Goal: Task Accomplishment & Management: Use online tool/utility

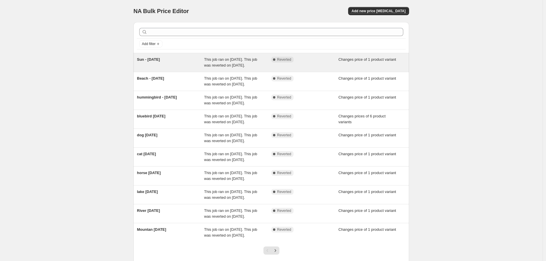
click at [330, 62] on div "Complete Reverted" at bounding box center [300, 60] width 59 height 6
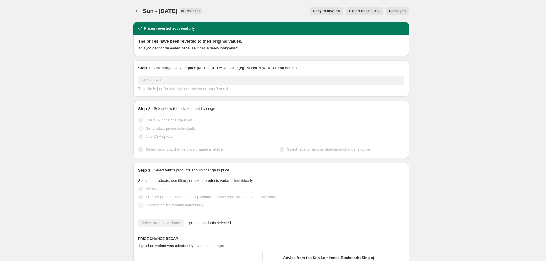
click at [323, 12] on span "Copy to new job" at bounding box center [326, 11] width 27 height 5
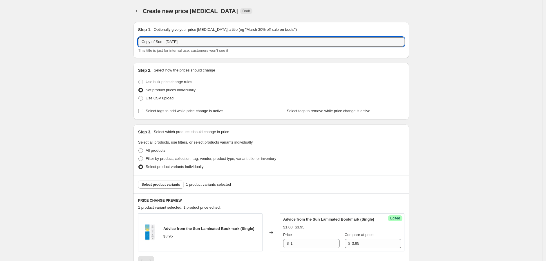
drag, startPoint x: 156, startPoint y: 41, endPoint x: 118, endPoint y: 38, distance: 38.4
click at [118, 38] on div "Create new price [MEDICAL_DATA]. This page is ready Create new price [MEDICAL_D…" at bounding box center [271, 179] width 543 height 358
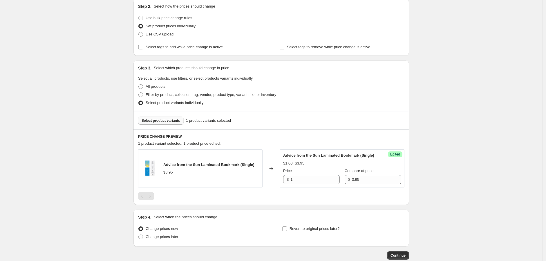
type input "Ladybug [DATE]"
click at [165, 122] on span "Select product variants" at bounding box center [161, 120] width 39 height 5
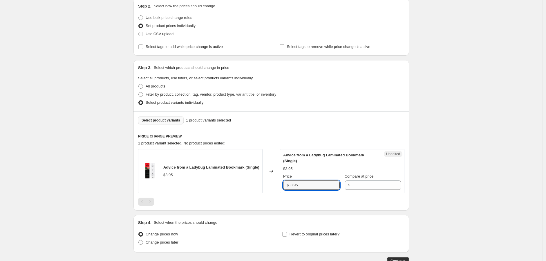
drag, startPoint x: 309, startPoint y: 184, endPoint x: 285, endPoint y: 183, distance: 24.1
click at [285, 183] on div "$ 3.95" at bounding box center [311, 184] width 57 height 9
type input "1"
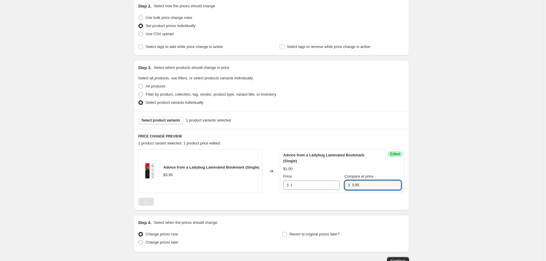
type input "3.95"
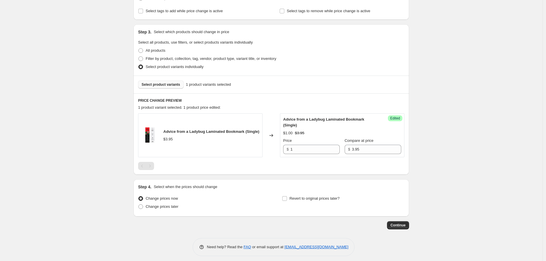
scroll to position [103, 0]
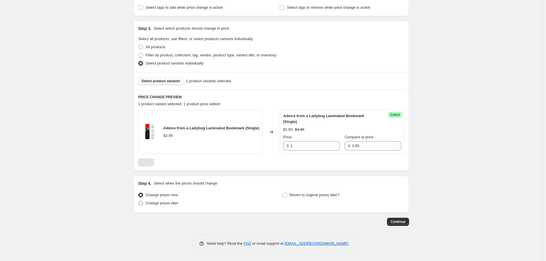
click at [173, 204] on span "Change prices later" at bounding box center [162, 203] width 33 height 4
click at [139, 201] on input "Change prices later" at bounding box center [138, 201] width 0 height 0
radio input "true"
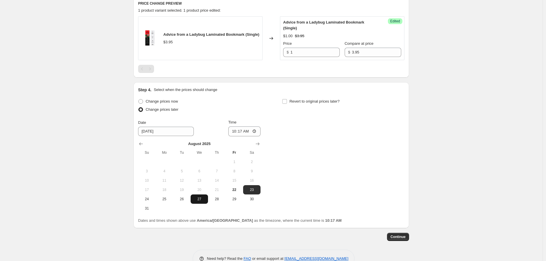
scroll to position [212, 0]
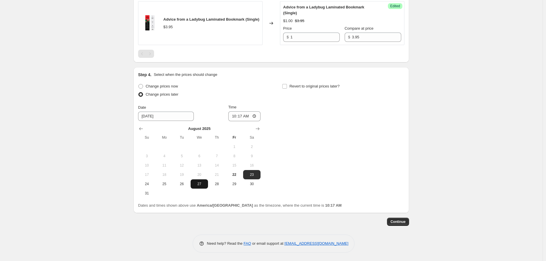
click at [200, 184] on span "27" at bounding box center [199, 183] width 13 height 5
type input "[DATE]"
click at [234, 114] on input "10:17" at bounding box center [244, 116] width 33 height 10
type input "00:01"
click at [287, 86] on input "Revert to original prices later?" at bounding box center [284, 86] width 5 height 5
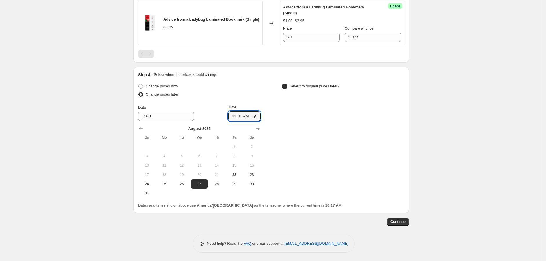
checkbox input "true"
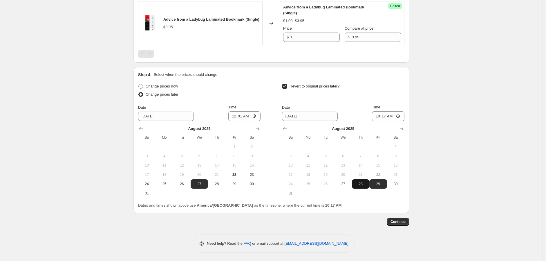
click at [360, 181] on span "28" at bounding box center [360, 183] width 13 height 5
type input "[DATE]"
drag, startPoint x: 377, startPoint y: 116, endPoint x: 393, endPoint y: 115, distance: 16.0
click at [393, 115] on input "10:17" at bounding box center [388, 116] width 33 height 10
click at [380, 115] on input "00:01" at bounding box center [388, 116] width 33 height 10
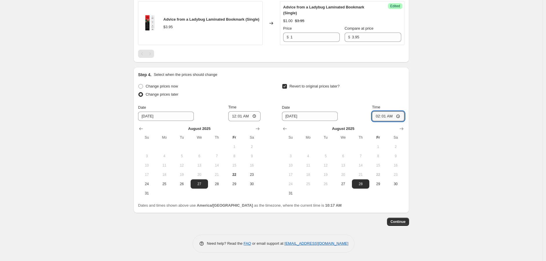
type input "04:01"
click at [402, 222] on span "Continue" at bounding box center [398, 221] width 15 height 5
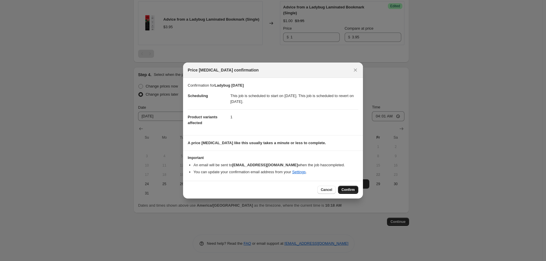
click at [348, 189] on span "Confirm" at bounding box center [348, 189] width 13 height 5
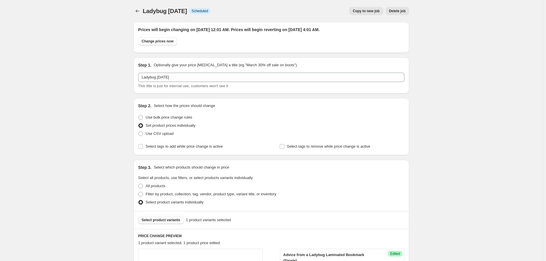
scroll to position [212, 0]
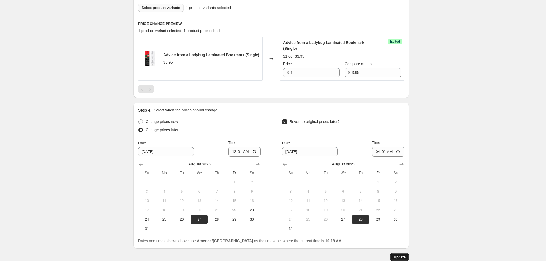
click at [405, 257] on span "Update" at bounding box center [400, 257] width 12 height 5
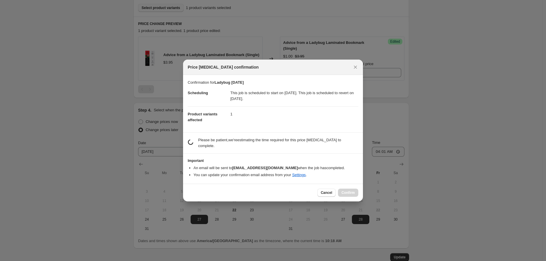
scroll to position [0, 0]
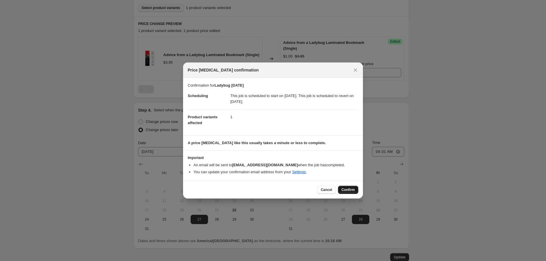
click at [356, 189] on button "Confirm" at bounding box center [348, 189] width 20 height 8
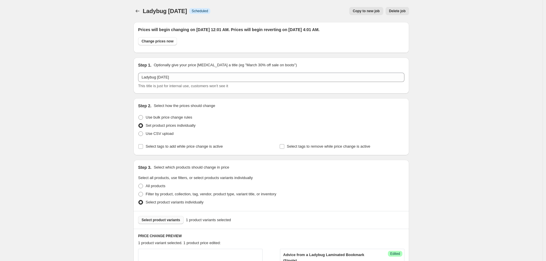
scroll to position [212, 0]
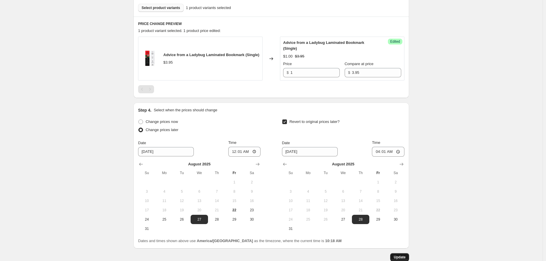
click at [405, 256] on span "Update" at bounding box center [400, 257] width 12 height 5
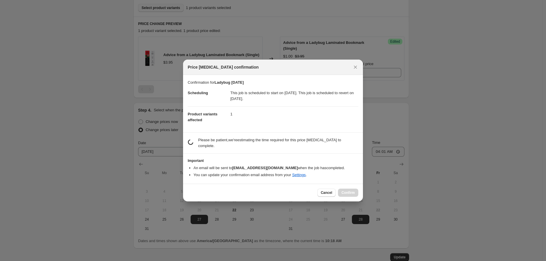
scroll to position [0, 0]
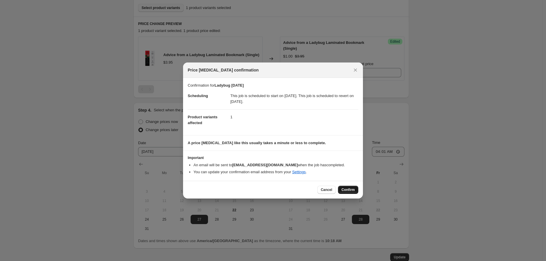
click at [347, 189] on span "Confirm" at bounding box center [348, 189] width 13 height 5
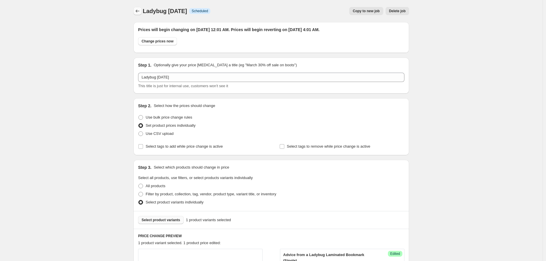
click at [138, 8] on icon "Price change jobs" at bounding box center [138, 11] width 6 height 6
